Goal: Information Seeking & Learning: Learn about a topic

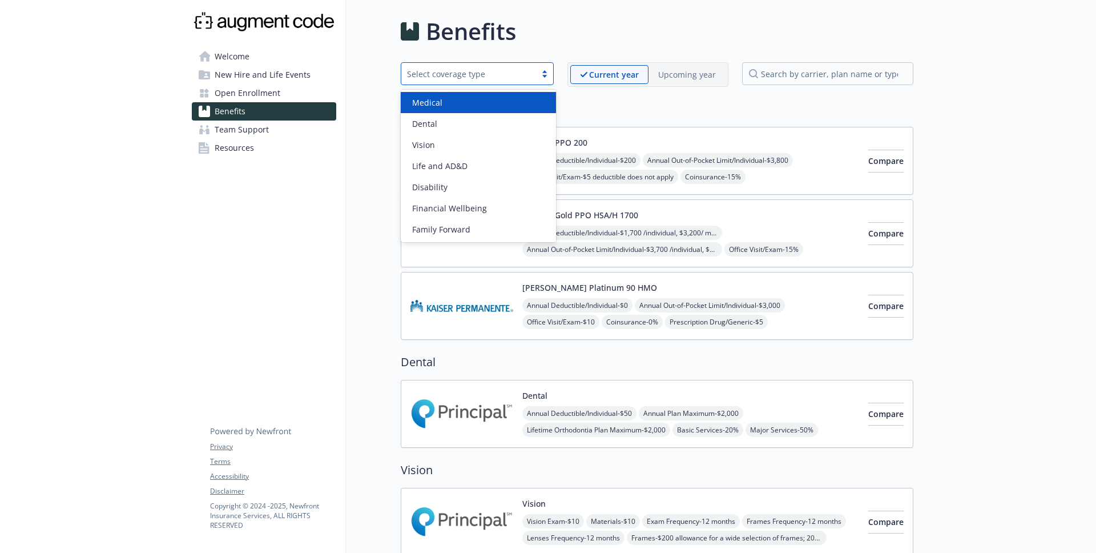
click at [520, 72] on div "Select coverage type" at bounding box center [468, 74] width 123 height 12
click at [520, 73] on div "Select coverage type" at bounding box center [468, 74] width 123 height 12
